Goal: Check status: Check status

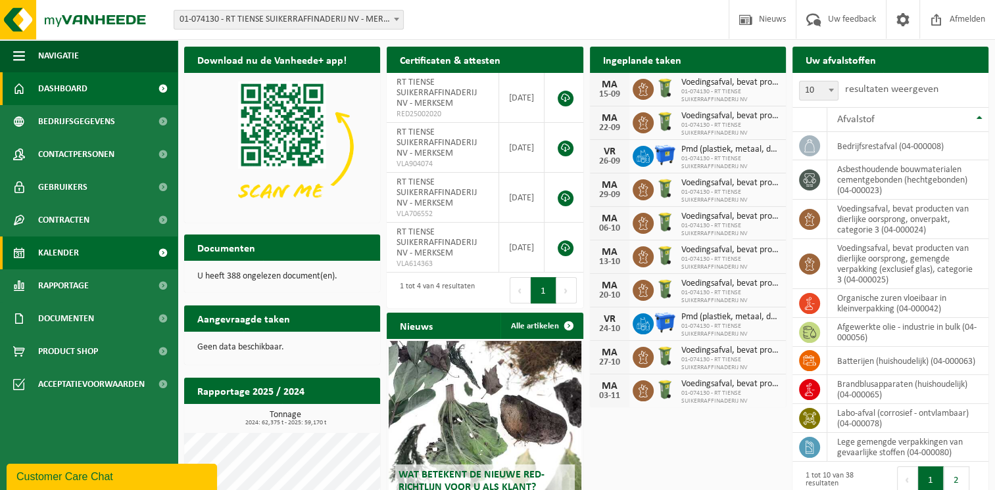
click at [59, 253] on span "Kalender" at bounding box center [58, 253] width 41 height 33
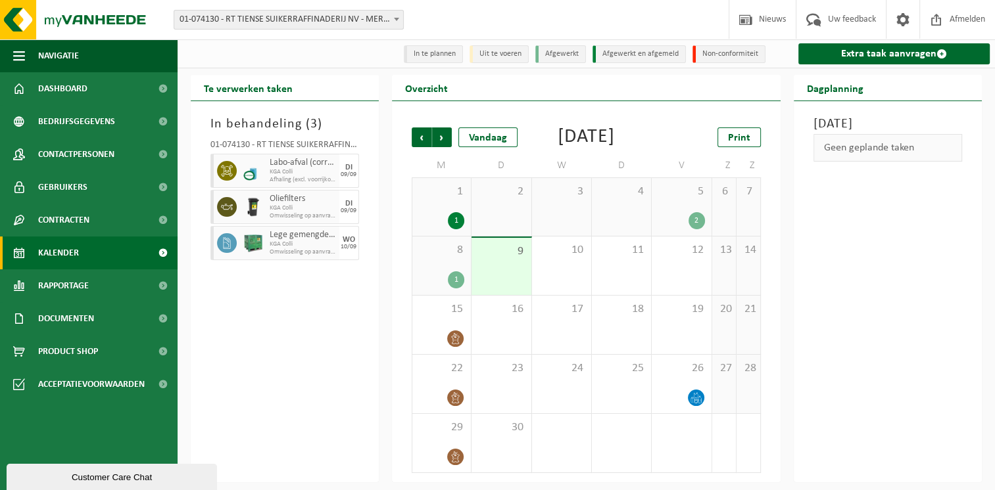
scroll to position [16, 0]
click at [416, 128] on span "Vorige" at bounding box center [422, 138] width 20 height 20
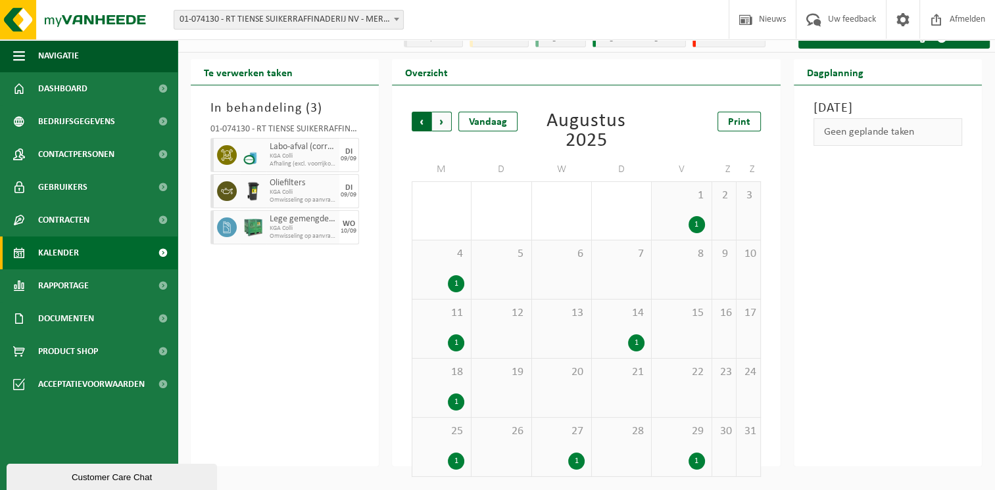
click at [437, 120] on span "Volgende" at bounding box center [442, 122] width 20 height 20
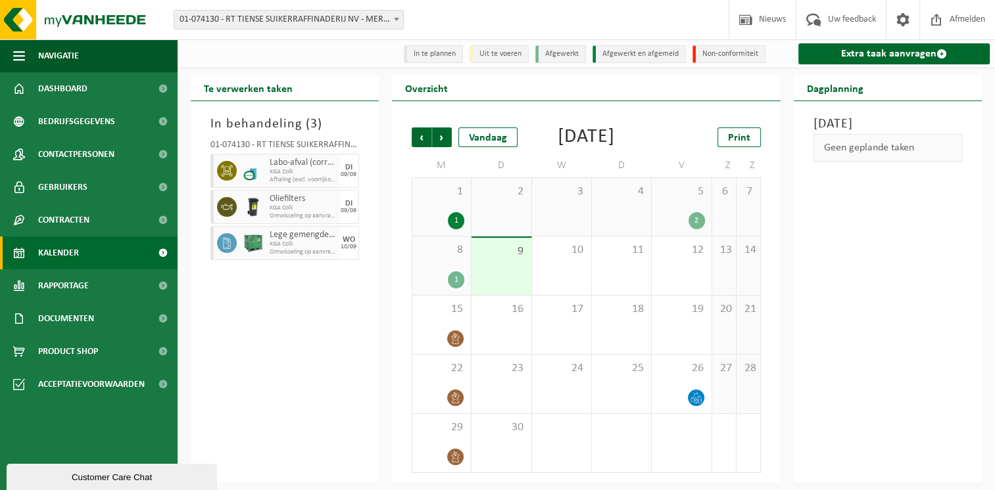
click at [695, 227] on div "2" at bounding box center [696, 220] width 16 height 17
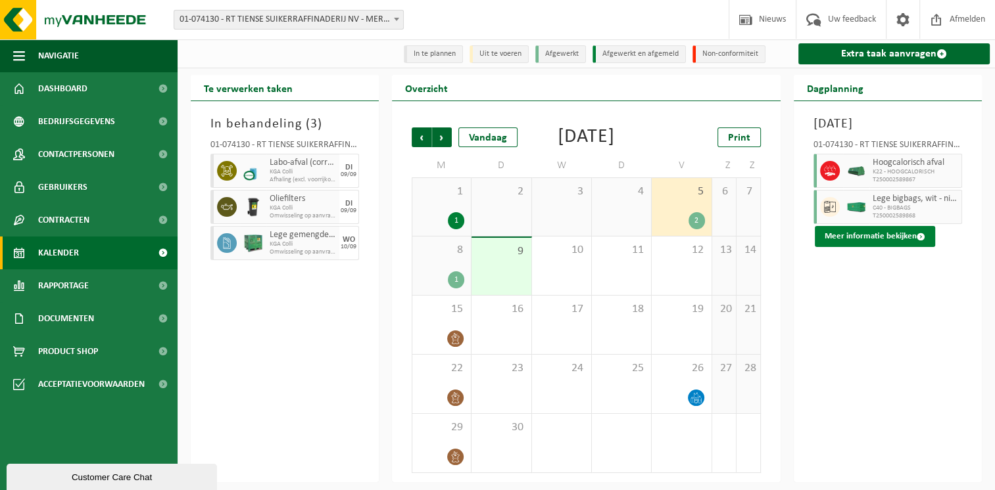
click at [863, 241] on button "Meer informatie bekijken" at bounding box center [875, 236] width 120 height 21
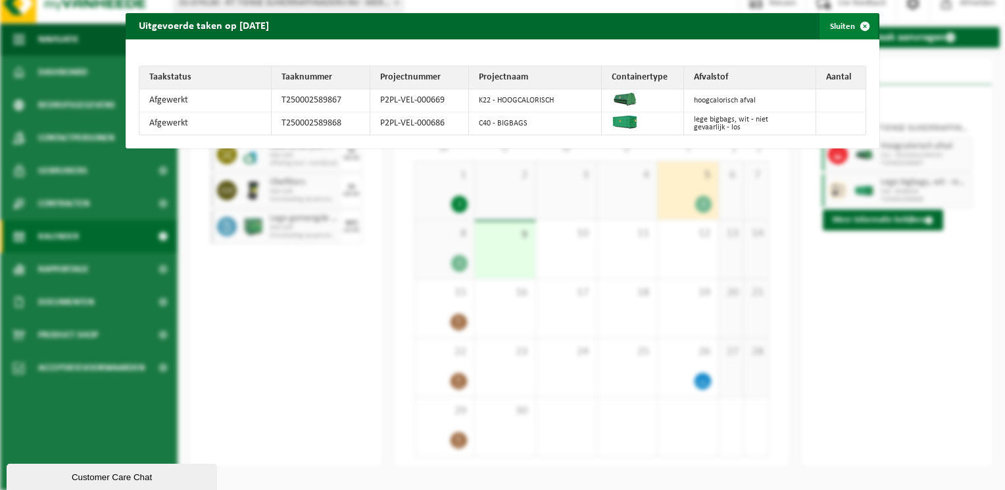
click at [855, 26] on span "button" at bounding box center [864, 26] width 26 height 26
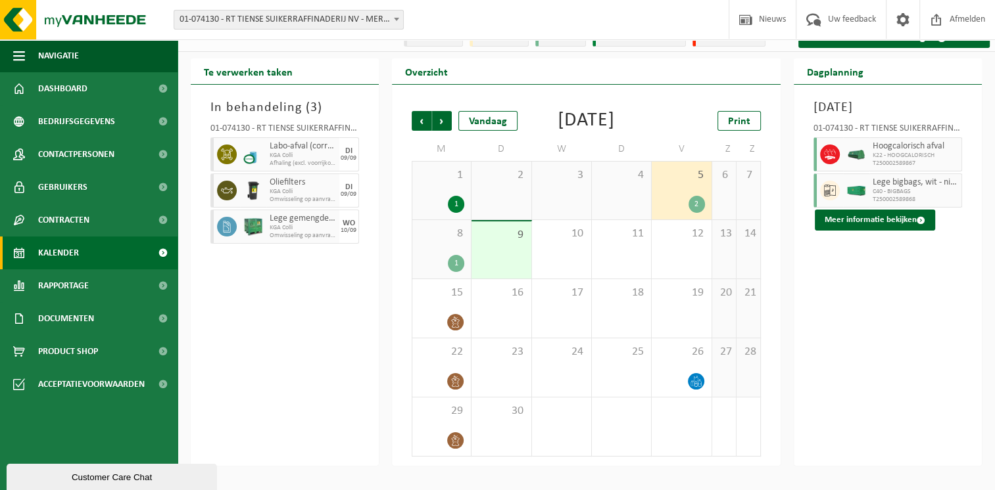
click at [454, 272] on div "1" at bounding box center [456, 263] width 16 height 17
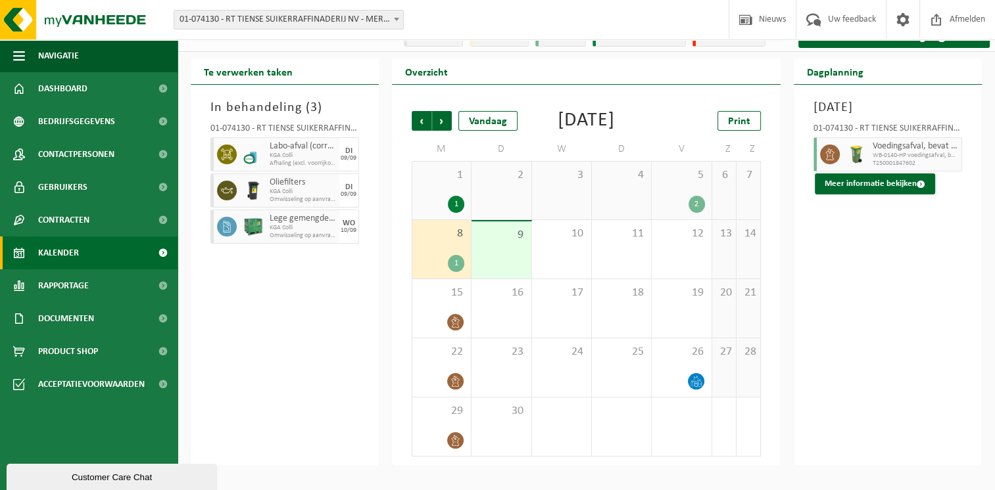
click at [698, 213] on div "2" at bounding box center [696, 204] width 16 height 17
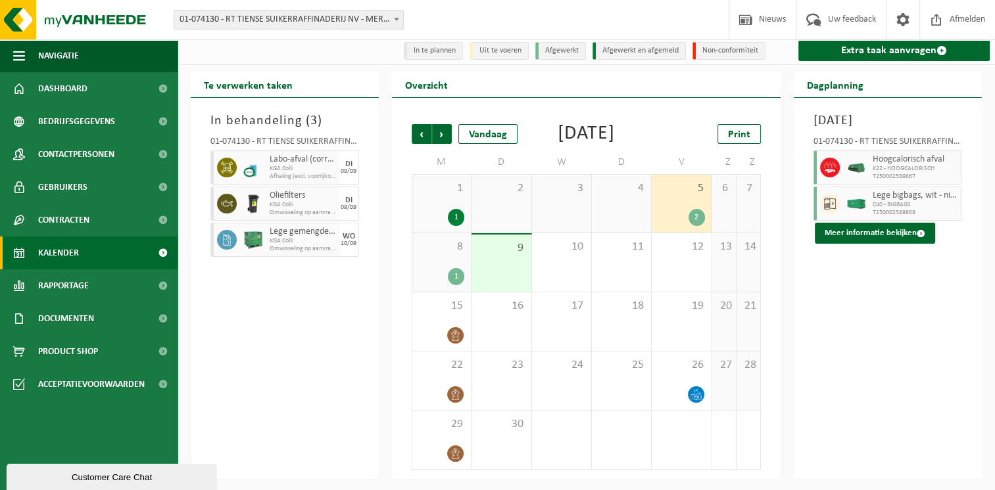
scroll to position [0, 0]
